Goal: Go to known website: Access a specific website the user already knows

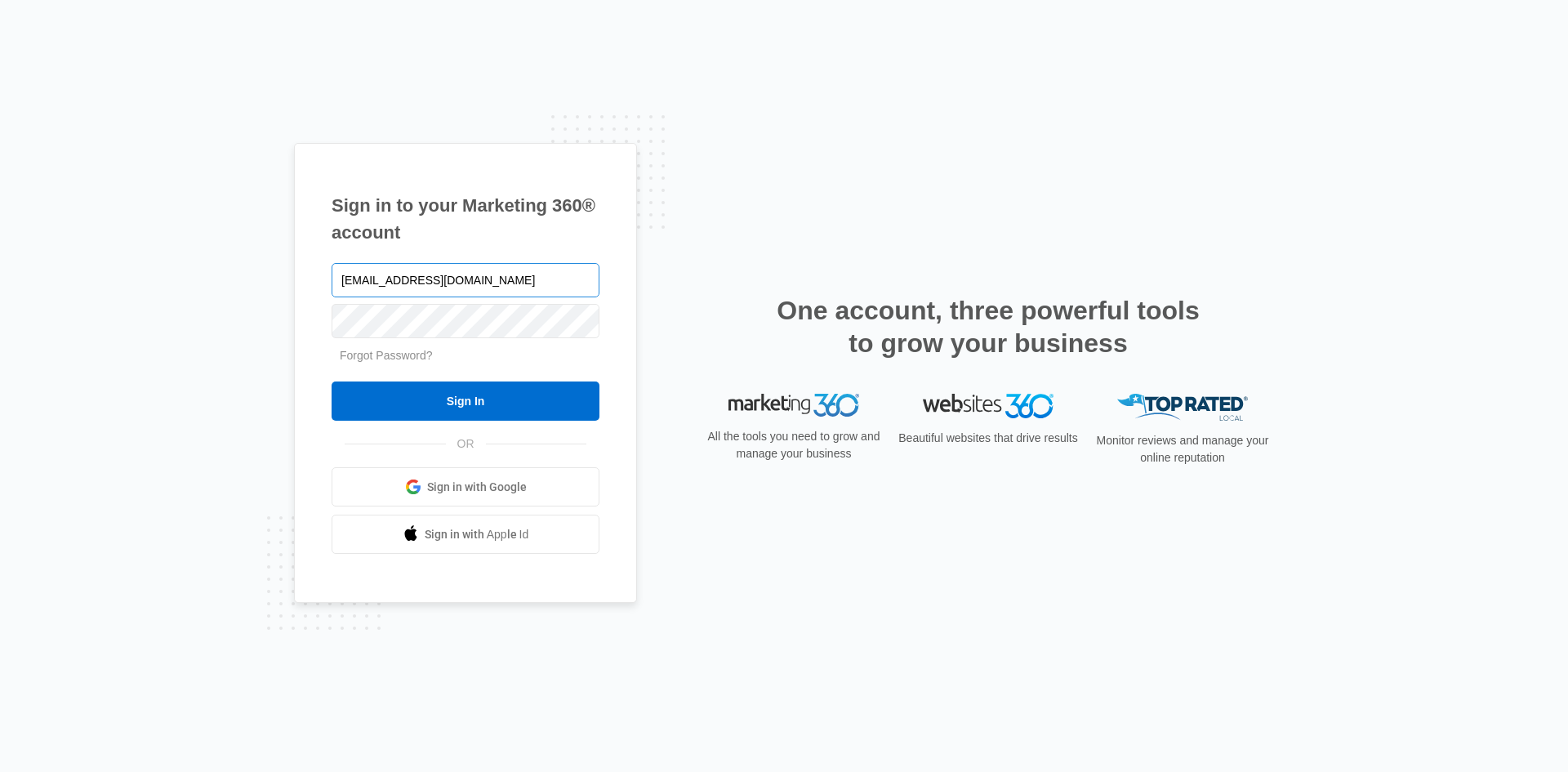
type input "[EMAIL_ADDRESS][DOMAIN_NAME]"
click at [332, 381] on input "Sign In" at bounding box center [465, 401] width 267 height 40
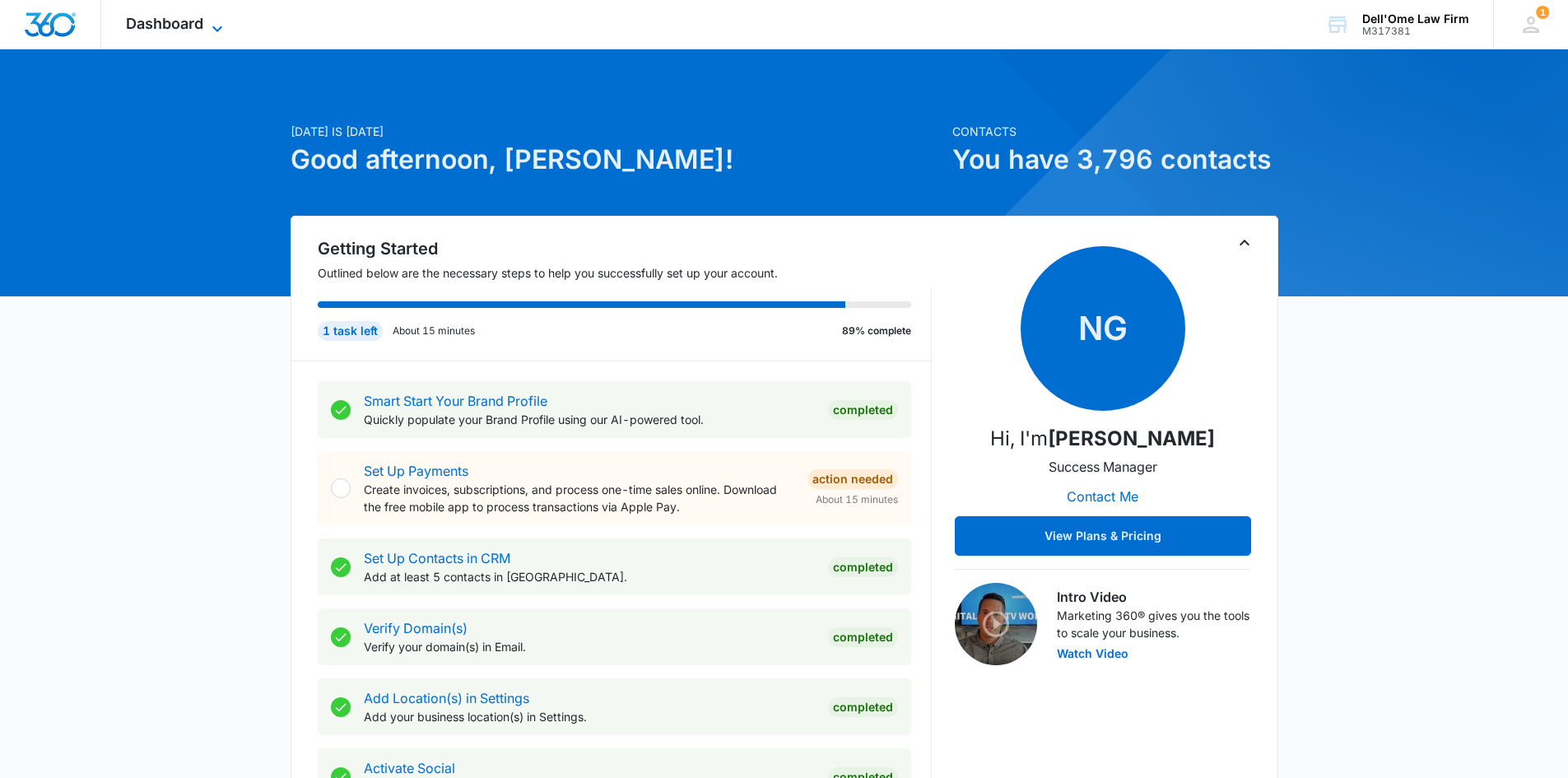
click at [190, 23] on span "Dashboard" at bounding box center [164, 23] width 77 height 17
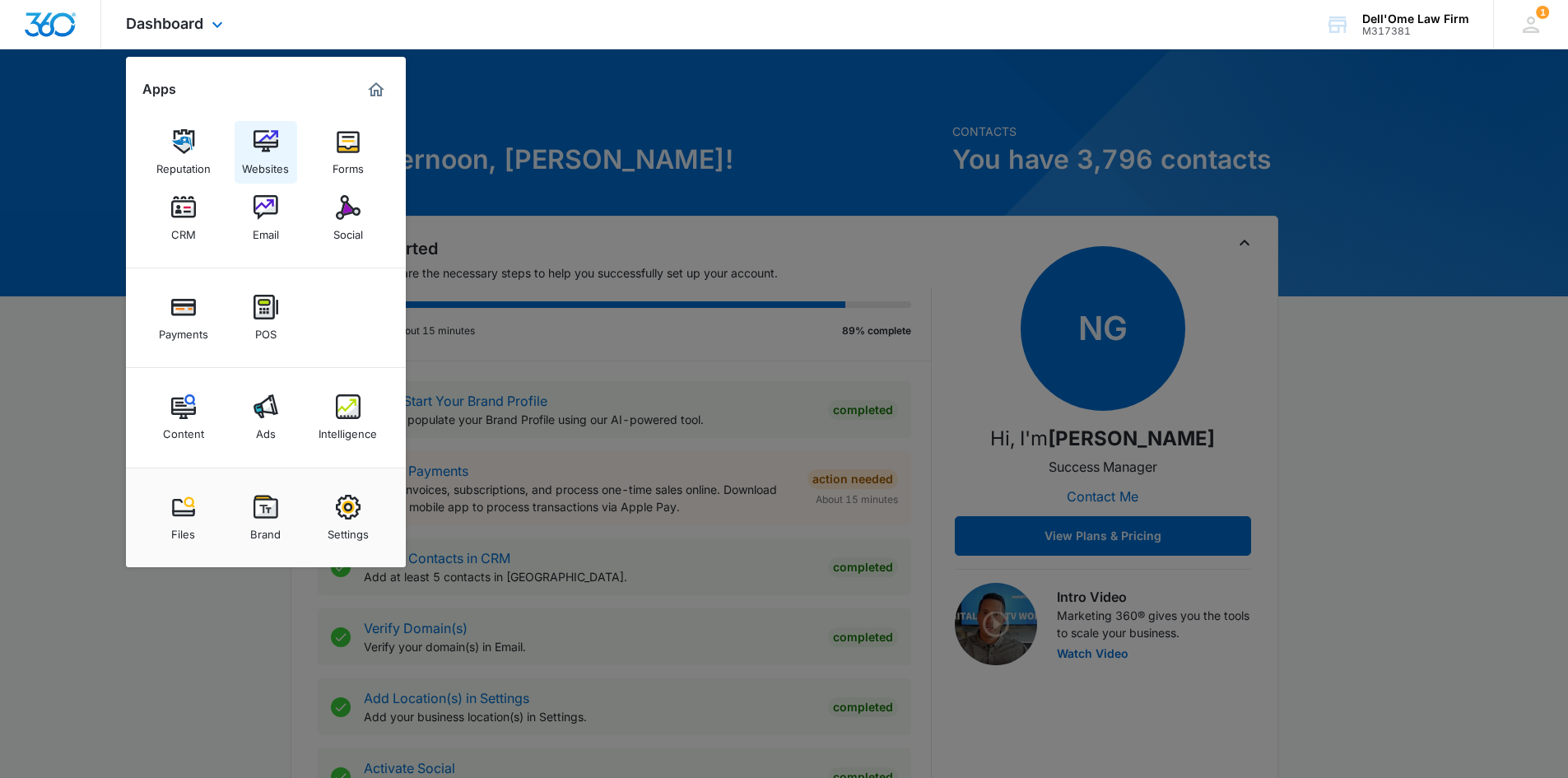
click at [289, 152] on link "Websites" at bounding box center [266, 152] width 63 height 63
